Goal: Task Accomplishment & Management: Manage account settings

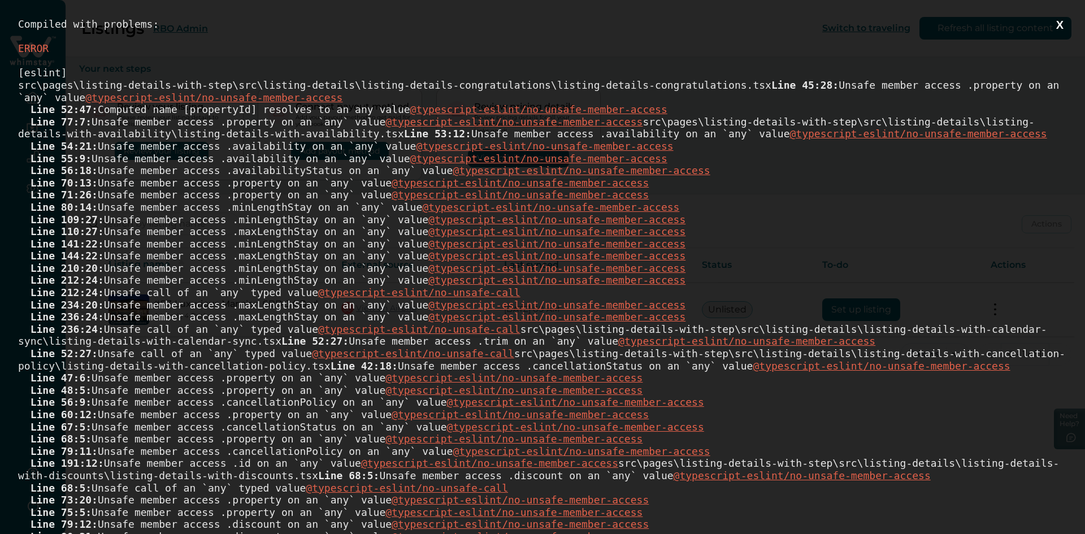
click at [1052, 23] on button "X" at bounding box center [1059, 25] width 14 height 14
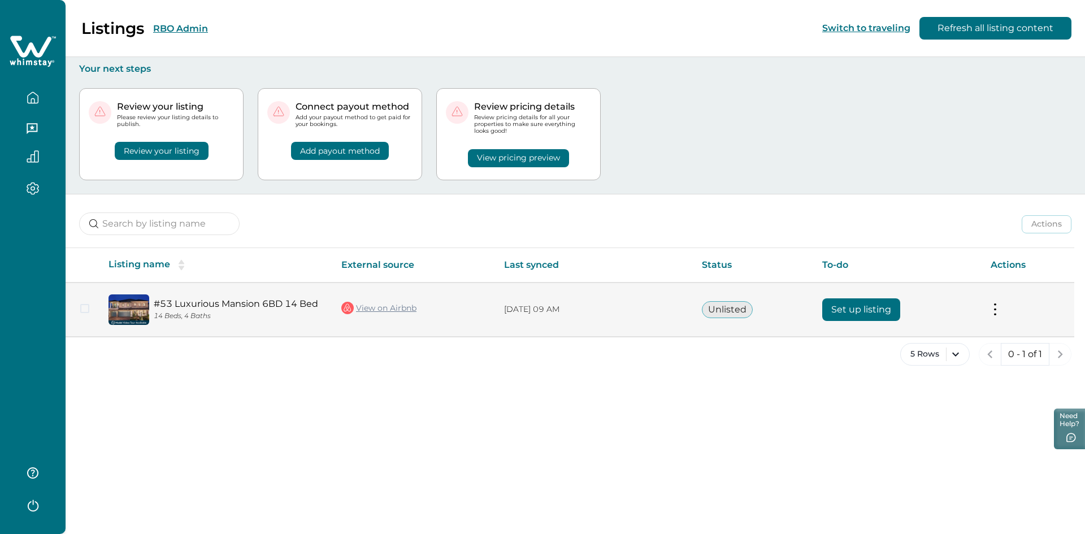
click at [874, 315] on button "Set up listing" at bounding box center [861, 309] width 78 height 23
